Goal: Navigation & Orientation: Find specific page/section

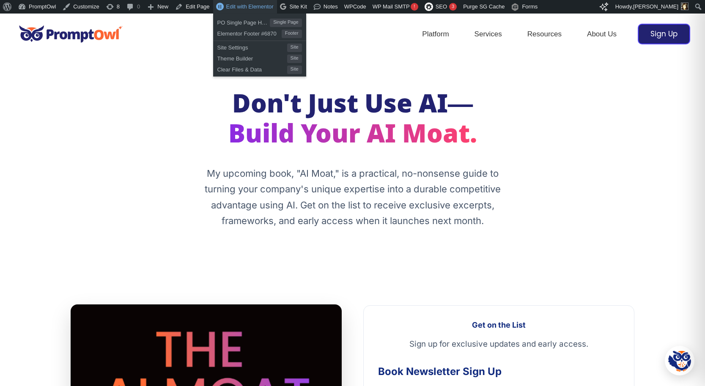
click at [237, 5] on span "Edit with Elementor" at bounding box center [249, 6] width 47 height 6
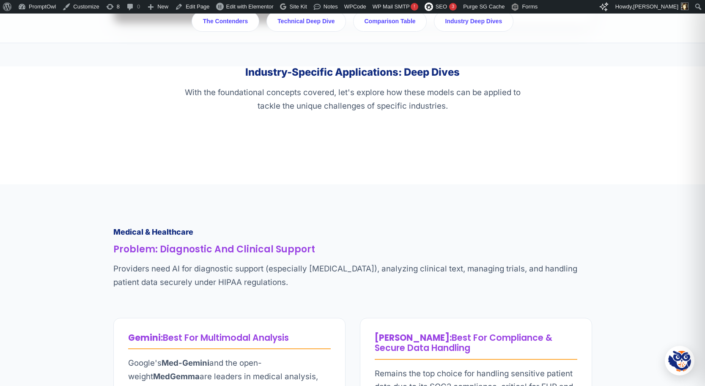
scroll to position [2803, 0]
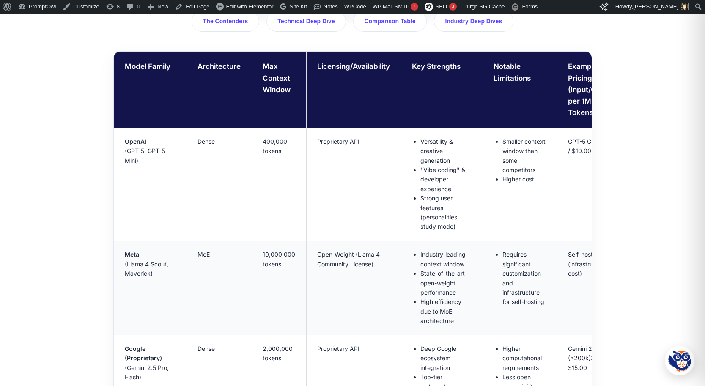
scroll to position [1460, 0]
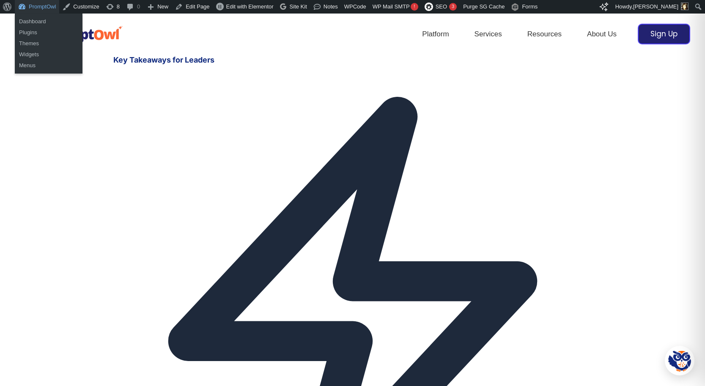
click at [36, 4] on link "PromptOwl" at bounding box center [37, 7] width 44 height 14
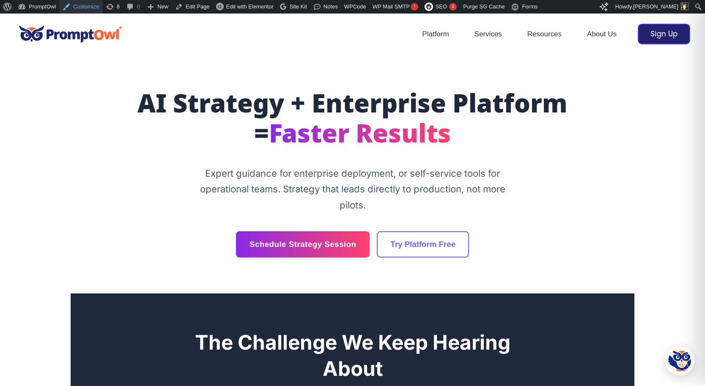
click at [78, 7] on link "Customize" at bounding box center [80, 7] width 43 height 14
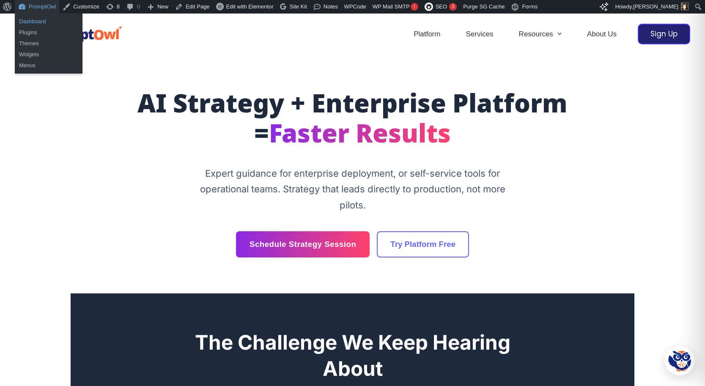
click at [42, 17] on link "Dashboard" at bounding box center [49, 21] width 68 height 11
